Goal: Navigation & Orientation: Find specific page/section

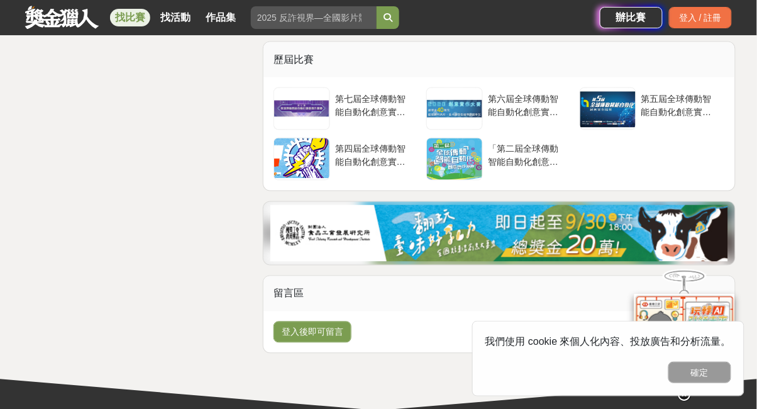
scroll to position [2533, 0]
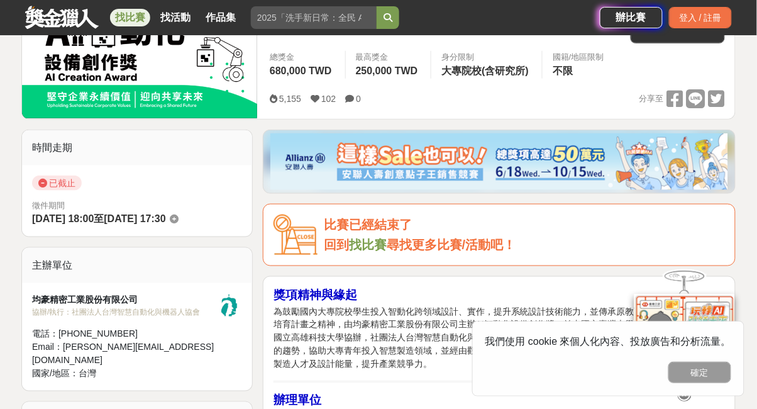
scroll to position [216, 0]
